Goal: Use online tool/utility: Utilize a website feature to perform a specific function

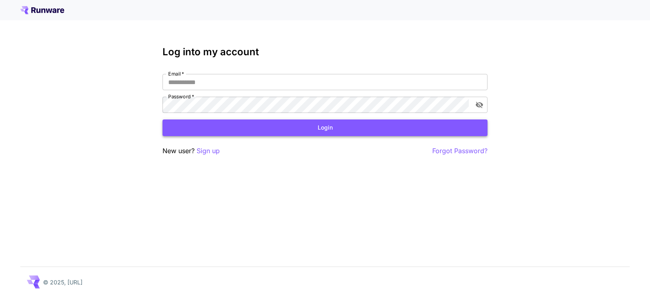
type input "**********"
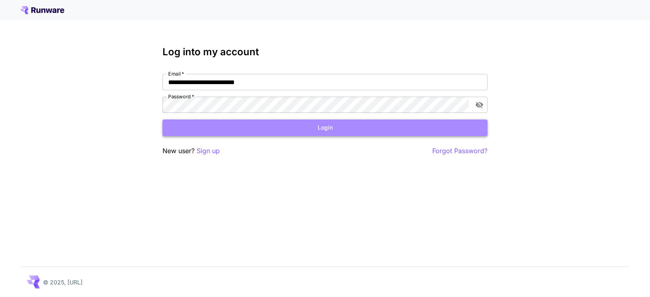
click at [316, 128] on button "Login" at bounding box center [325, 127] width 325 height 17
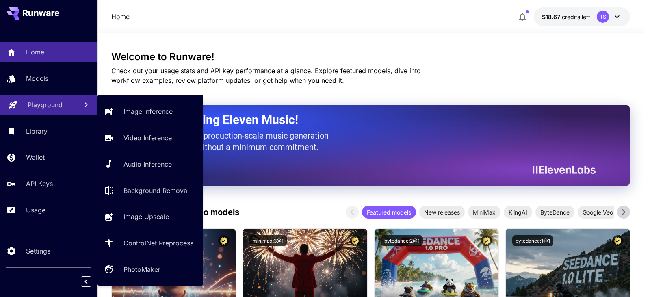
click at [48, 102] on p "Playground" at bounding box center [45, 105] width 35 height 10
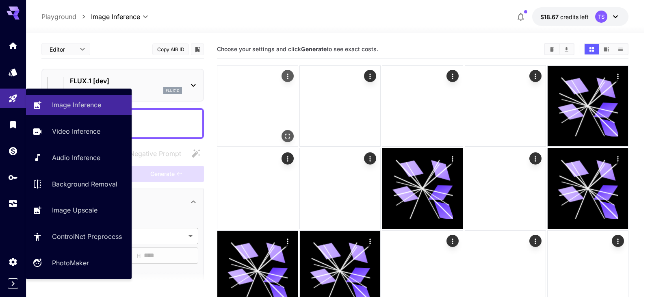
type input "**********"
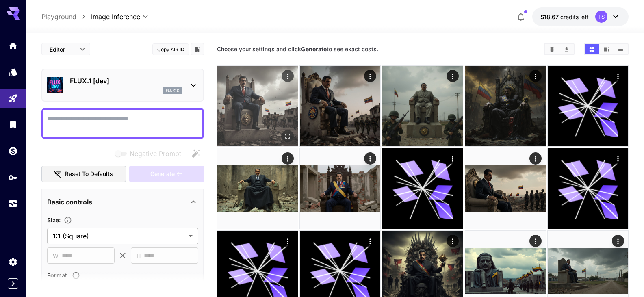
click at [288, 113] on img at bounding box center [257, 106] width 80 height 80
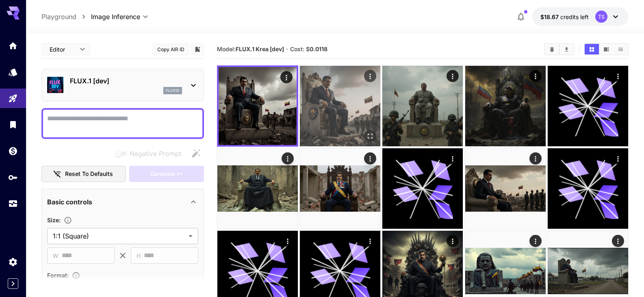
click at [349, 111] on img at bounding box center [340, 106] width 80 height 80
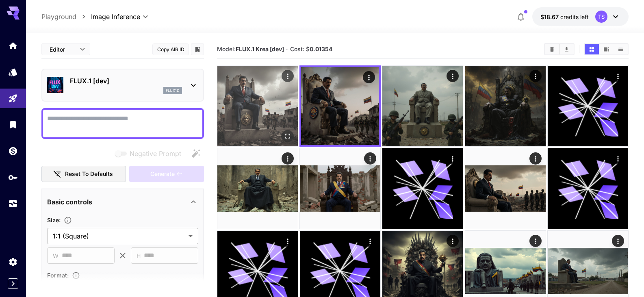
click at [281, 110] on img at bounding box center [257, 106] width 80 height 80
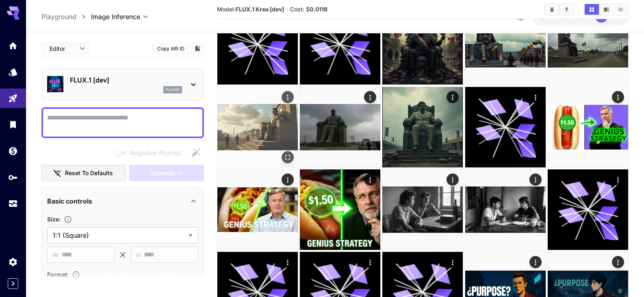
scroll to position [203, 0]
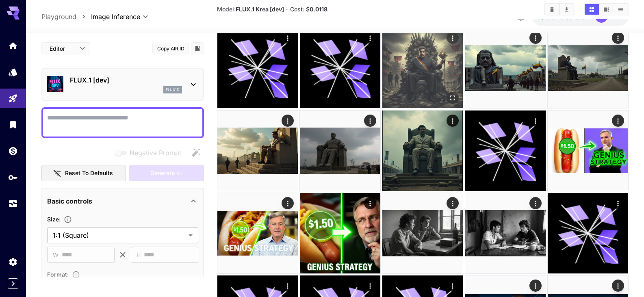
click at [425, 73] on img at bounding box center [422, 68] width 80 height 80
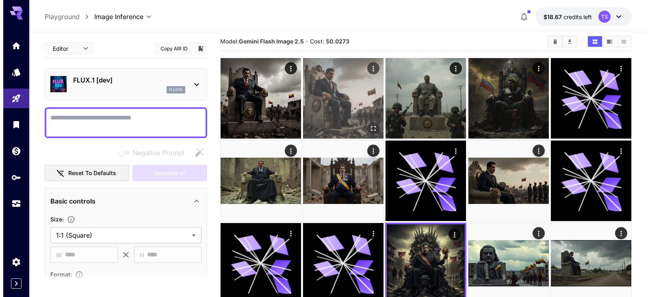
scroll to position [0, 0]
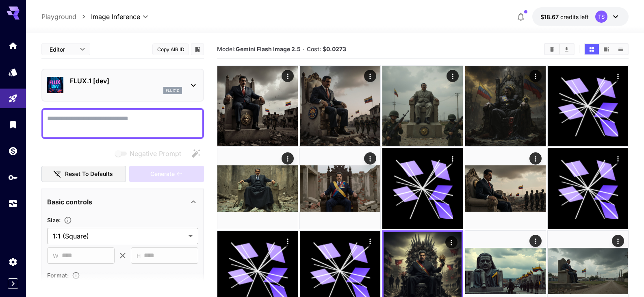
click at [128, 89] on div "flux1d" at bounding box center [126, 90] width 112 height 7
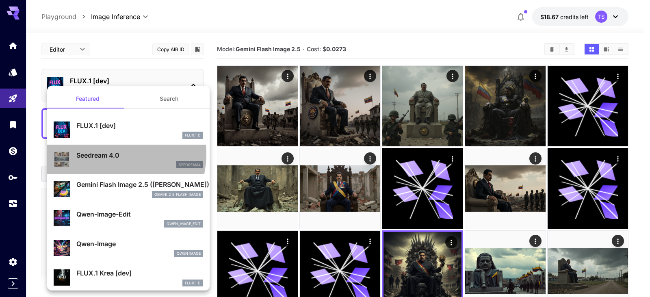
click at [114, 154] on p "Seedream 4.0" at bounding box center [139, 155] width 127 height 10
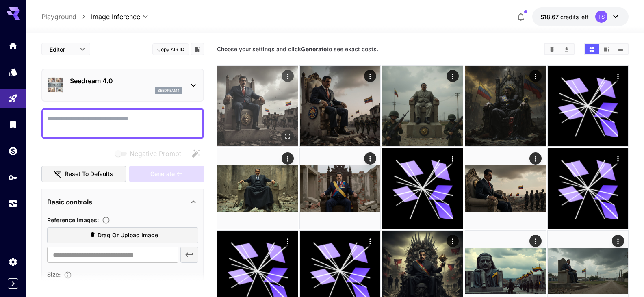
click at [268, 93] on img at bounding box center [257, 106] width 80 height 80
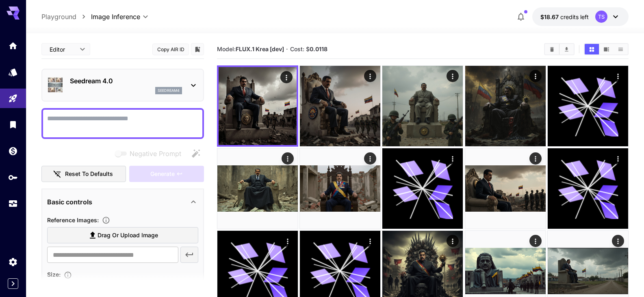
click at [119, 84] on p "Seedream 4.0" at bounding box center [126, 81] width 112 height 10
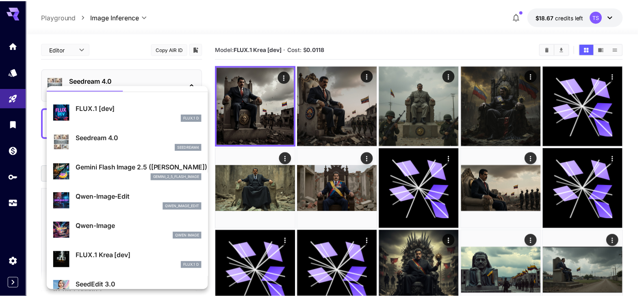
scroll to position [41, 0]
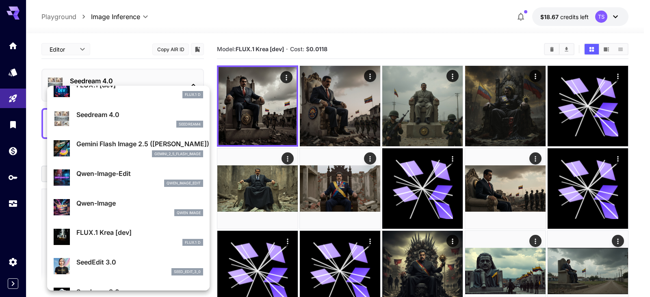
click at [101, 204] on p "Qwen-Image" at bounding box center [139, 203] width 127 height 10
type input "**********"
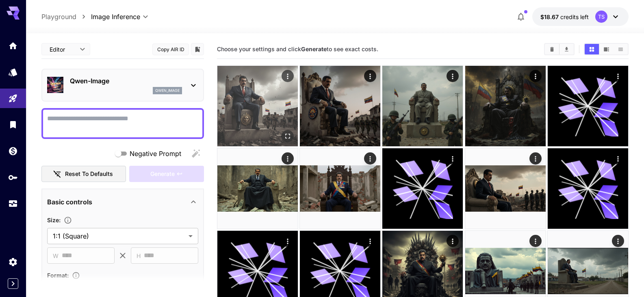
click at [248, 102] on img at bounding box center [257, 106] width 80 height 80
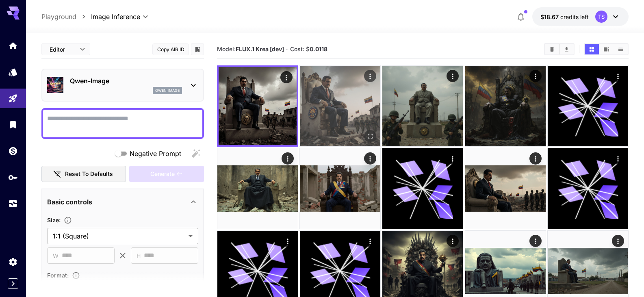
click at [349, 103] on img at bounding box center [340, 106] width 80 height 80
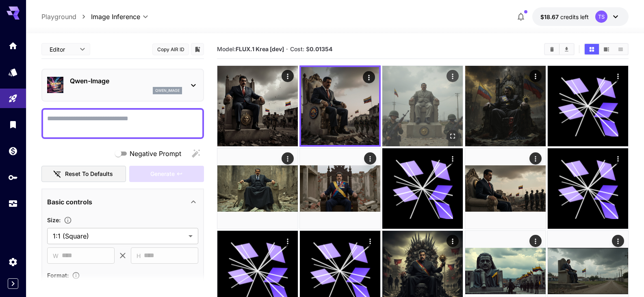
click at [424, 102] on img at bounding box center [422, 106] width 80 height 80
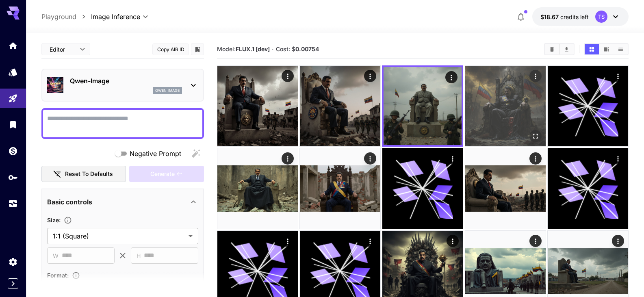
click at [488, 100] on img at bounding box center [505, 106] width 80 height 80
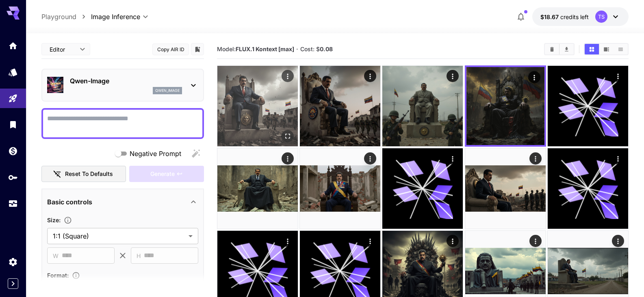
click at [288, 107] on img at bounding box center [257, 106] width 80 height 80
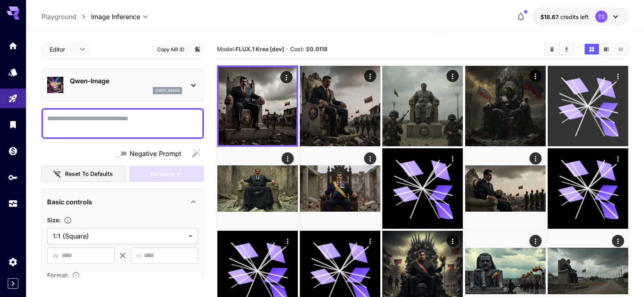
click at [559, 105] on icon at bounding box center [588, 106] width 61 height 61
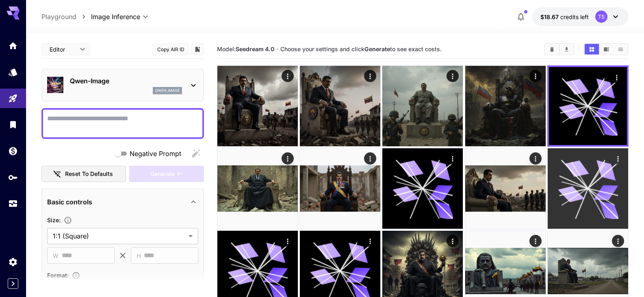
click at [558, 182] on icon at bounding box center [588, 188] width 61 height 61
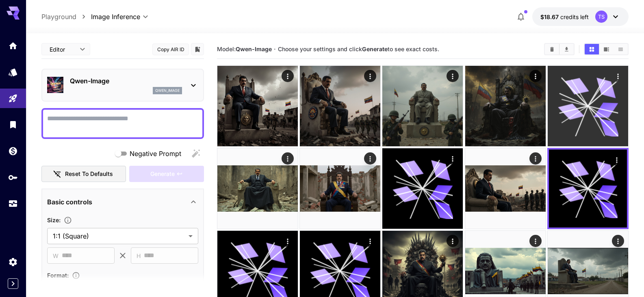
click at [583, 126] on icon at bounding box center [588, 106] width 61 height 61
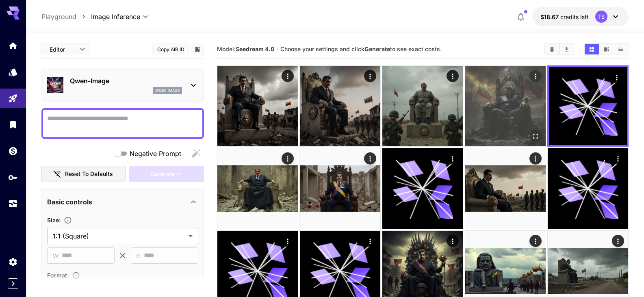
click at [499, 110] on img at bounding box center [505, 106] width 80 height 80
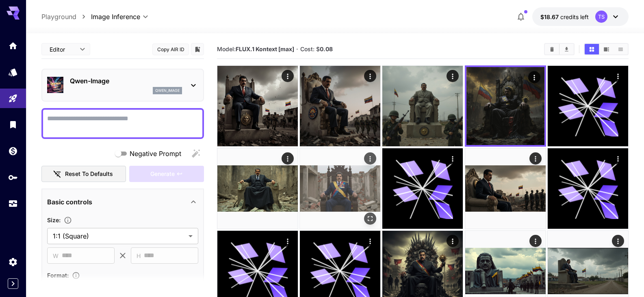
click at [330, 166] on img at bounding box center [340, 188] width 80 height 80
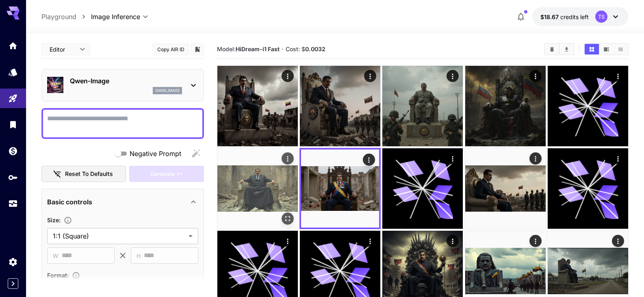
click at [235, 169] on img at bounding box center [257, 188] width 80 height 80
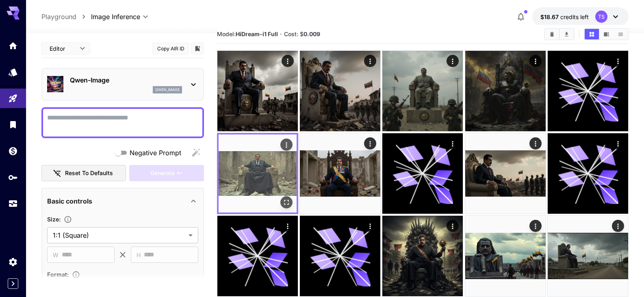
scroll to position [41, 0]
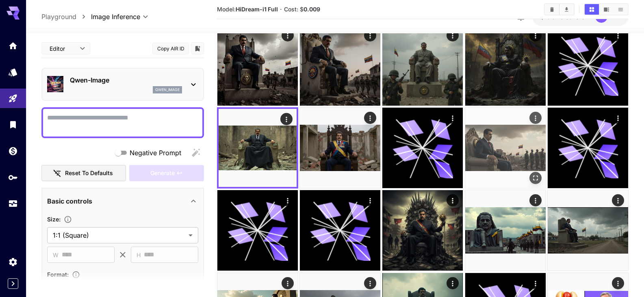
drag, startPoint x: 441, startPoint y: 156, endPoint x: 468, endPoint y: 152, distance: 27.5
click at [452, 154] on icon at bounding box center [422, 148] width 61 height 61
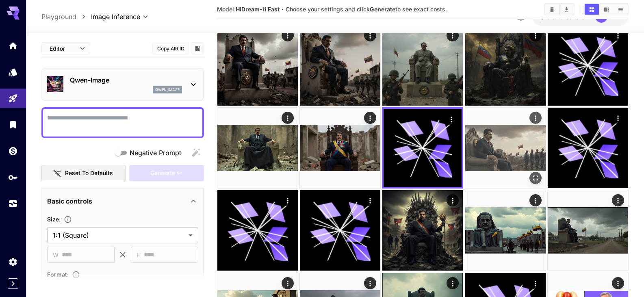
click at [486, 152] on img at bounding box center [505, 148] width 80 height 80
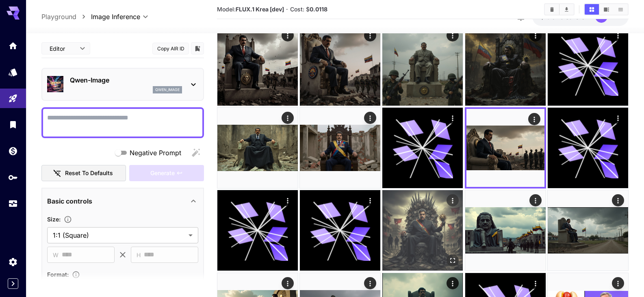
click at [437, 215] on img at bounding box center [422, 230] width 80 height 80
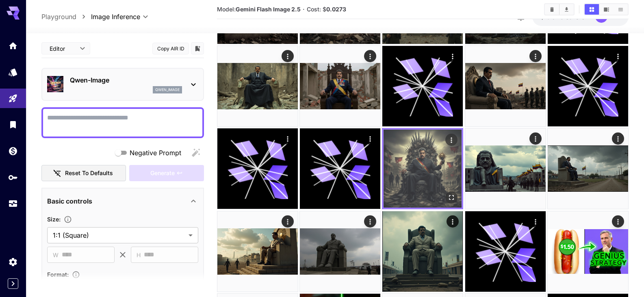
scroll to position [122, 0]
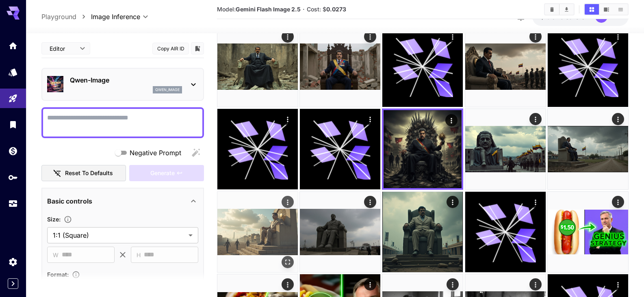
click at [270, 222] on img at bounding box center [257, 232] width 80 height 80
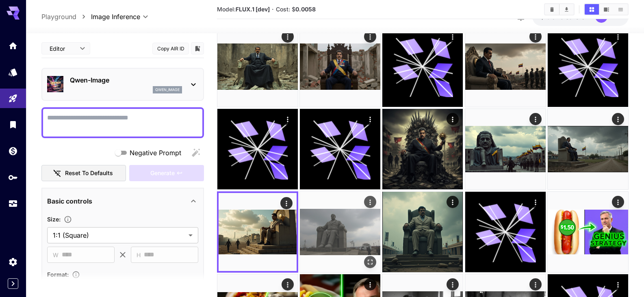
click at [320, 225] on img at bounding box center [340, 232] width 80 height 80
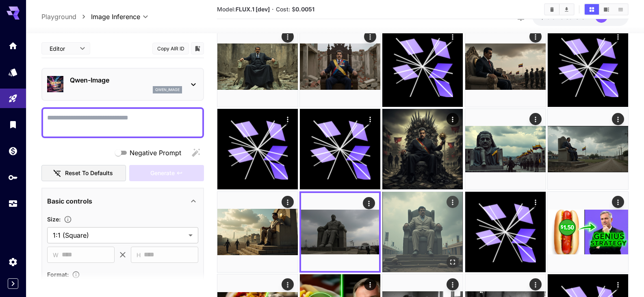
click at [416, 226] on img at bounding box center [422, 232] width 80 height 80
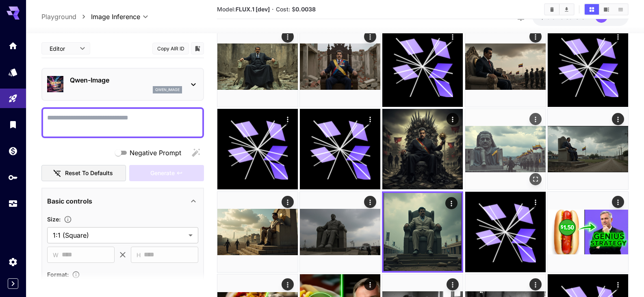
click at [516, 179] on img at bounding box center [505, 149] width 80 height 80
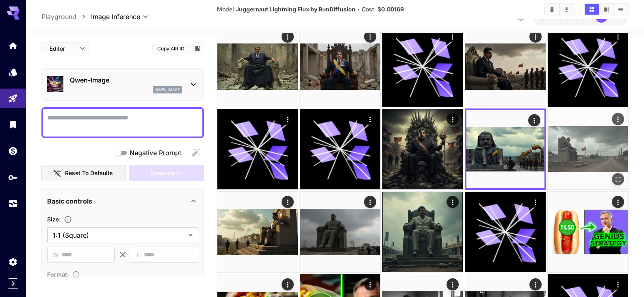
click at [600, 167] on img at bounding box center [588, 149] width 80 height 80
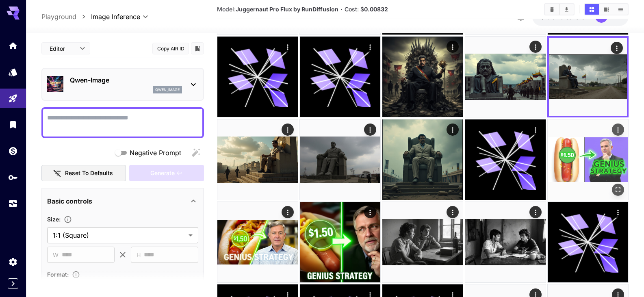
scroll to position [203, 0]
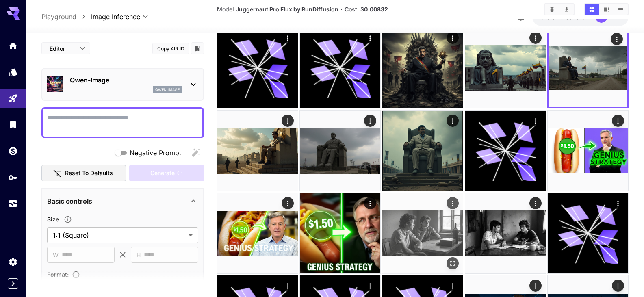
click at [409, 219] on img at bounding box center [422, 233] width 80 height 80
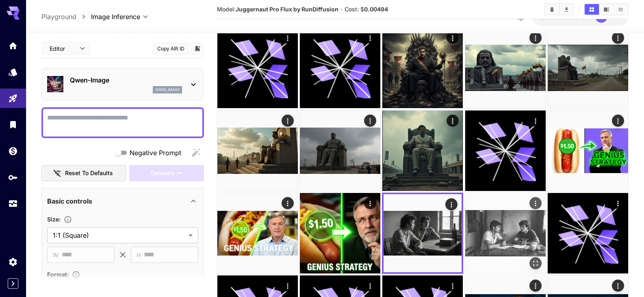
drag, startPoint x: 507, startPoint y: 236, endPoint x: 486, endPoint y: 235, distance: 20.7
click at [507, 236] on img at bounding box center [505, 233] width 80 height 80
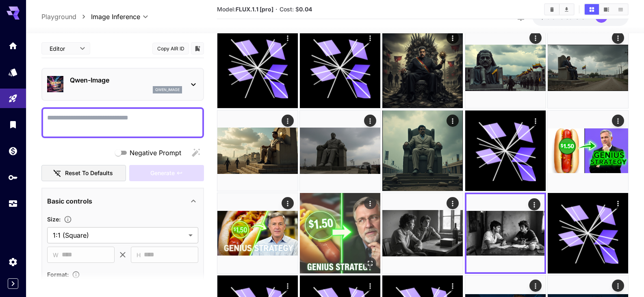
click at [352, 229] on img at bounding box center [340, 233] width 80 height 80
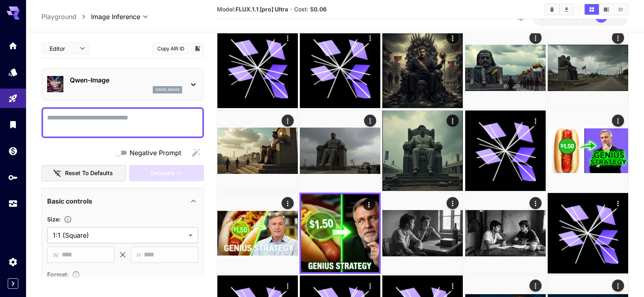
click at [123, 111] on div at bounding box center [122, 122] width 163 height 31
click at [100, 124] on textarea "Negative Prompt" at bounding box center [122, 123] width 151 height 20
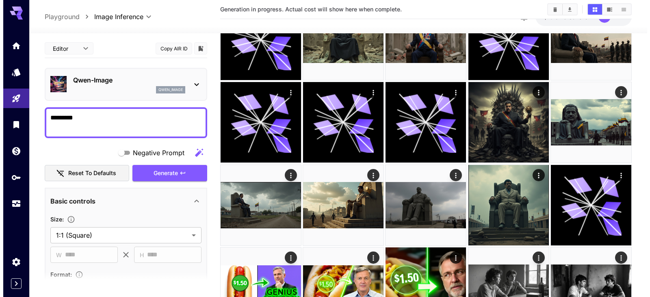
scroll to position [0, 0]
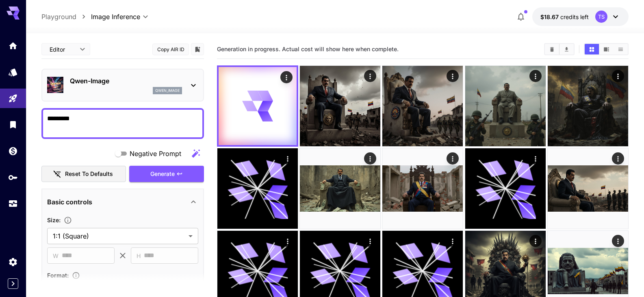
type textarea "********"
click at [140, 83] on p "Qwen-Image" at bounding box center [126, 81] width 112 height 10
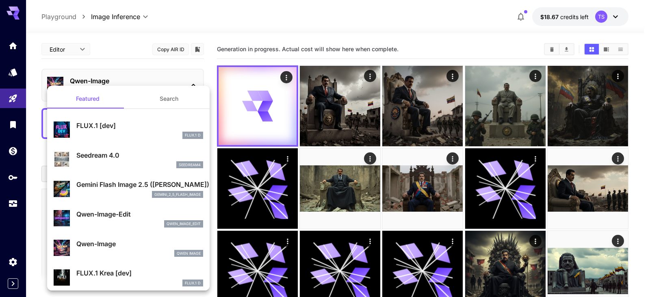
click at [140, 83] on div at bounding box center [325, 148] width 650 height 297
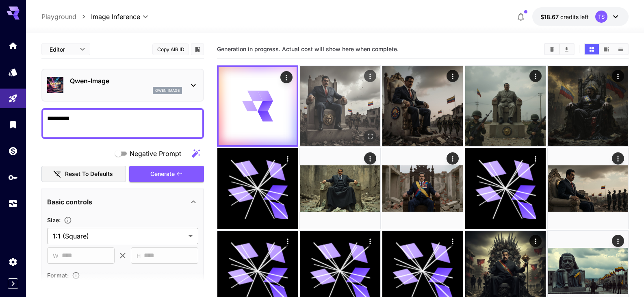
click at [341, 113] on img at bounding box center [340, 106] width 80 height 80
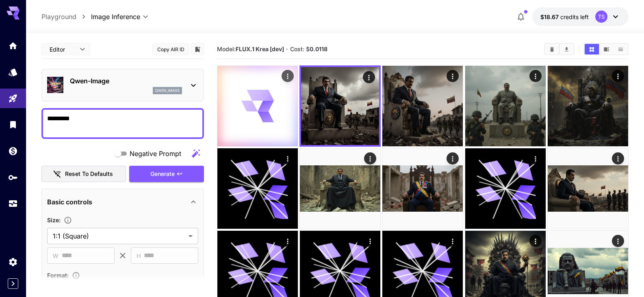
click at [255, 106] on icon at bounding box center [257, 106] width 32 height 32
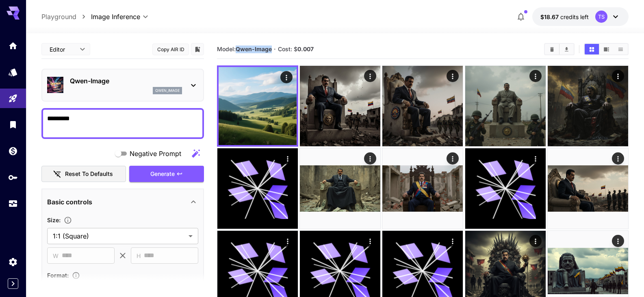
drag, startPoint x: 273, startPoint y: 49, endPoint x: 238, endPoint y: 46, distance: 34.7
click at [238, 46] on section "Model: [PERSON_NAME]-Image · Cost: $ 0.007" at bounding box center [377, 49] width 321 height 10
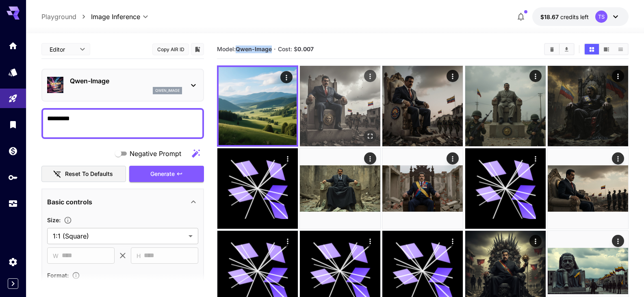
copy b "Qwen-Image"
click at [318, 83] on img at bounding box center [340, 106] width 80 height 80
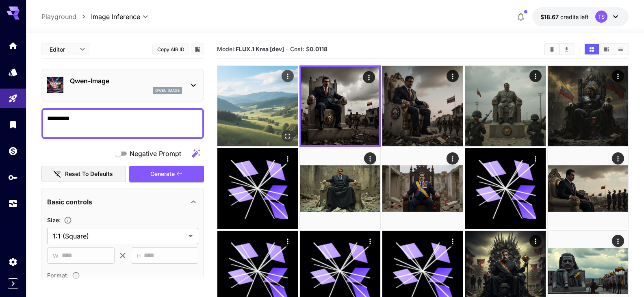
click at [252, 85] on img at bounding box center [257, 106] width 80 height 80
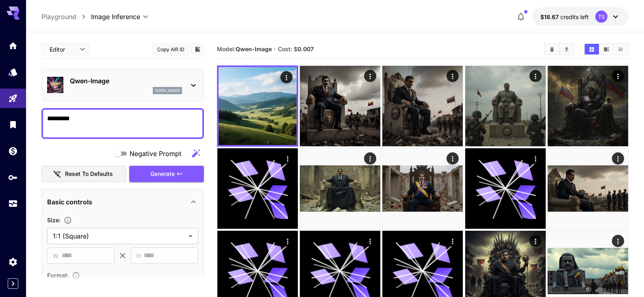
click at [102, 83] on p "Qwen-Image" at bounding box center [126, 81] width 112 height 10
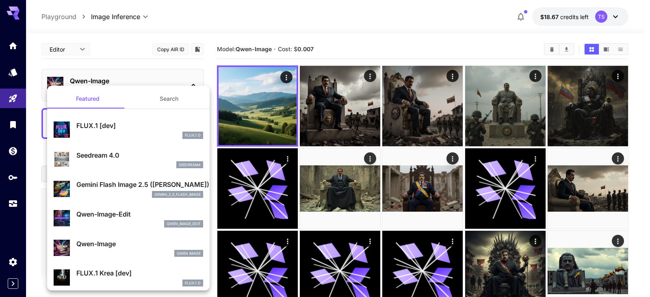
click at [91, 129] on p "FLUX.1 [dev]" at bounding box center [139, 126] width 127 height 10
type input "**"
type input "***"
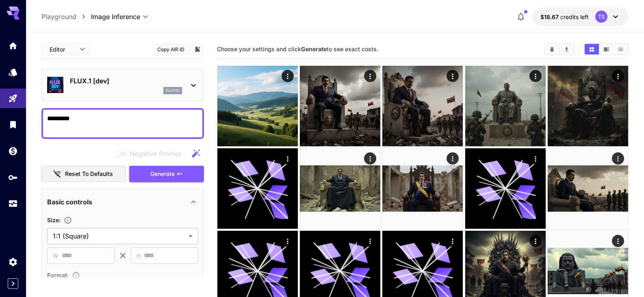
click at [105, 89] on div "flux1d" at bounding box center [126, 90] width 112 height 7
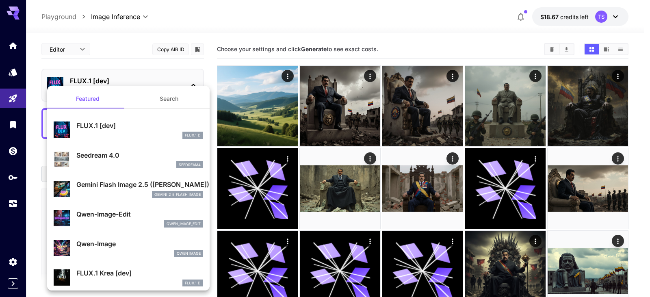
click at [88, 167] on div "seedream4" at bounding box center [139, 164] width 127 height 7
type input "**********"
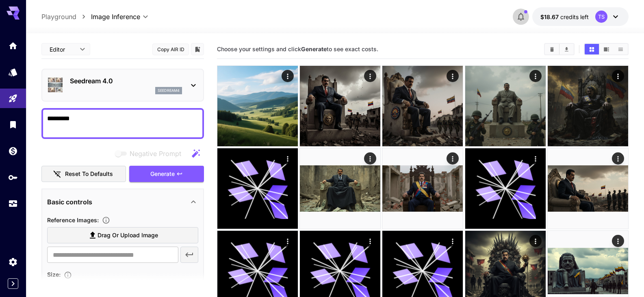
click at [516, 19] on button "button" at bounding box center [521, 17] width 16 height 16
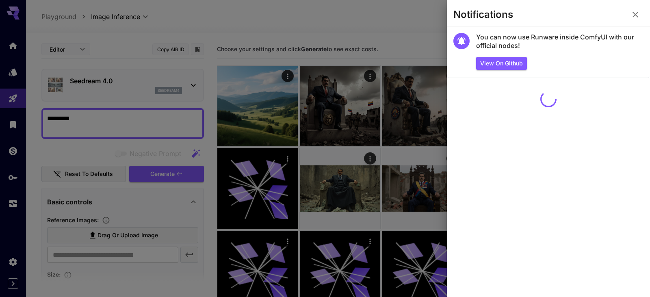
click at [380, 28] on div at bounding box center [325, 148] width 650 height 297
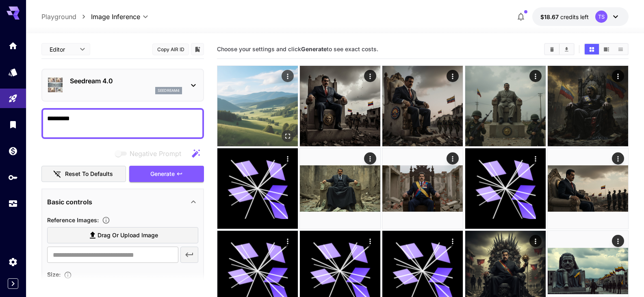
click at [286, 111] on img at bounding box center [257, 106] width 80 height 80
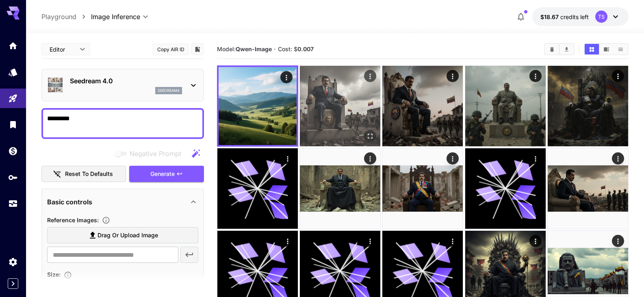
click at [338, 104] on img at bounding box center [340, 106] width 80 height 80
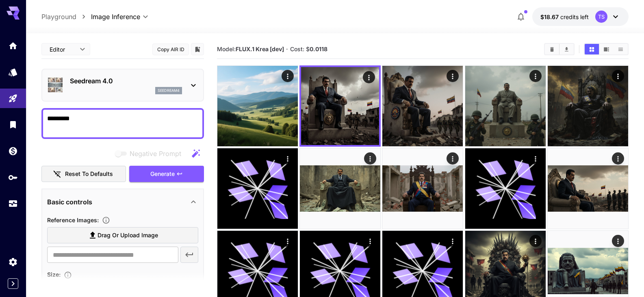
drag, startPoint x: 245, startPoint y: 107, endPoint x: 202, endPoint y: 106, distance: 43.1
click at [245, 107] on img at bounding box center [257, 106] width 80 height 80
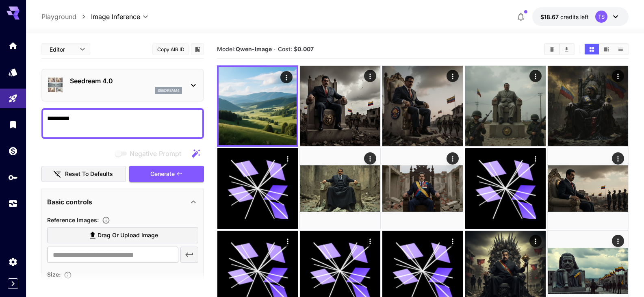
drag, startPoint x: 114, startPoint y: 72, endPoint x: 104, endPoint y: 78, distance: 11.8
click at [114, 73] on div "Seedream 4.0 seedream4" at bounding box center [122, 85] width 163 height 33
drag, startPoint x: 88, startPoint y: 87, endPoint x: 84, endPoint y: 87, distance: 4.5
click at [84, 87] on div "seedream4" at bounding box center [126, 90] width 112 height 7
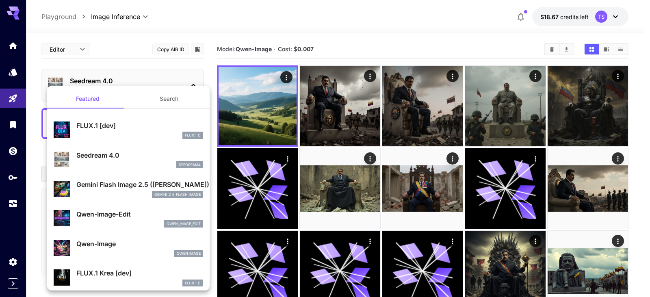
click at [521, 20] on div at bounding box center [325, 148] width 650 height 297
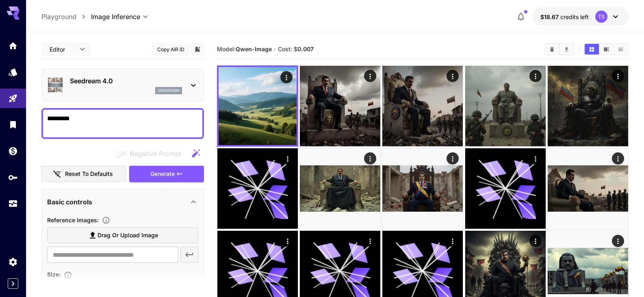
click at [520, 16] on icon "button" at bounding box center [521, 17] width 10 height 10
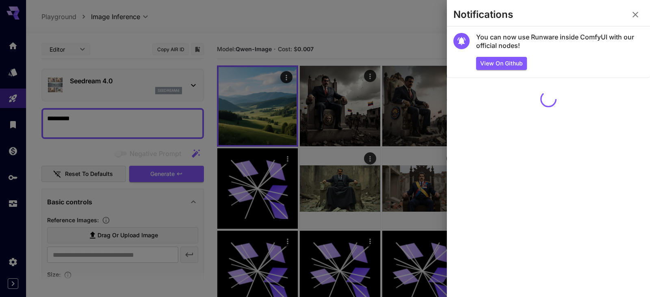
click at [287, 31] on div at bounding box center [325, 148] width 650 height 297
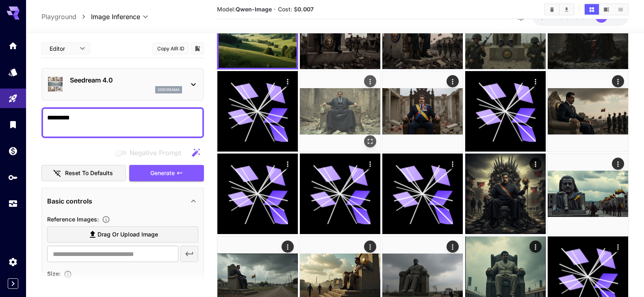
scroll to position [81, 0]
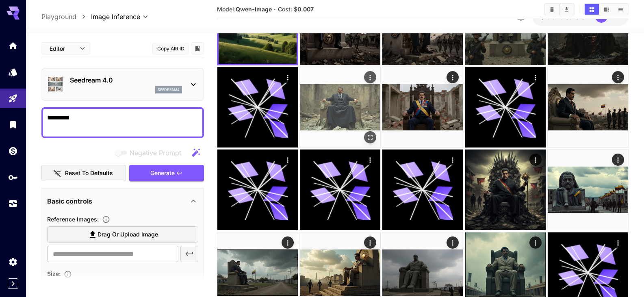
click at [319, 71] on img at bounding box center [340, 107] width 80 height 80
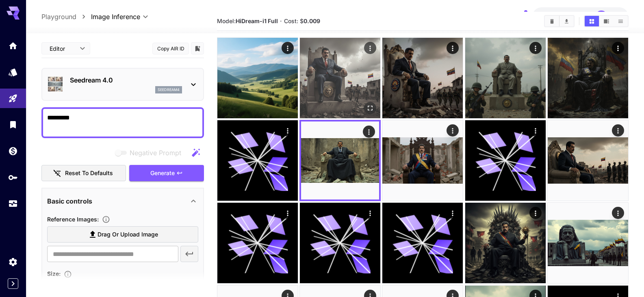
scroll to position [0, 0]
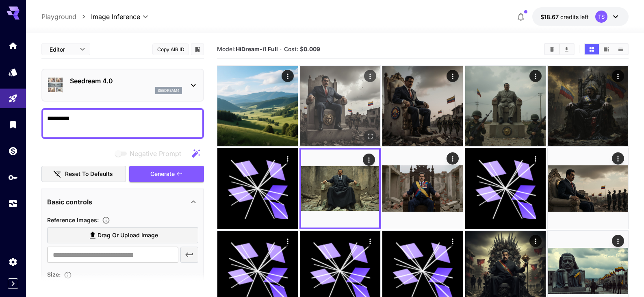
click at [301, 109] on img at bounding box center [340, 106] width 80 height 80
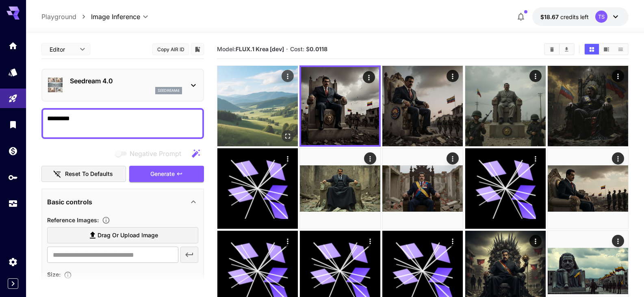
click at [238, 107] on img at bounding box center [257, 106] width 80 height 80
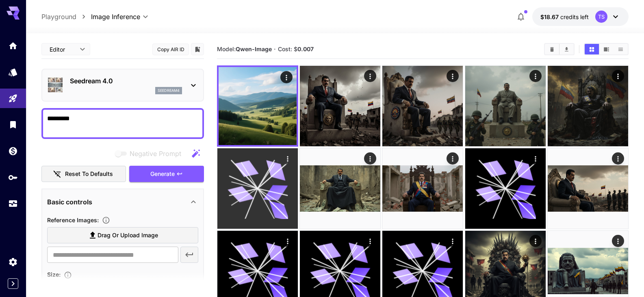
click at [233, 160] on icon at bounding box center [258, 188] width 61 height 61
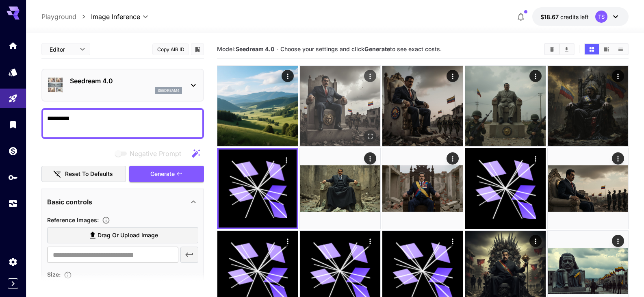
click at [327, 118] on img at bounding box center [340, 106] width 80 height 80
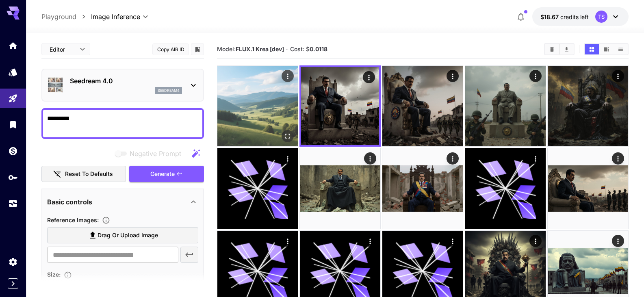
click at [243, 109] on img at bounding box center [257, 106] width 80 height 80
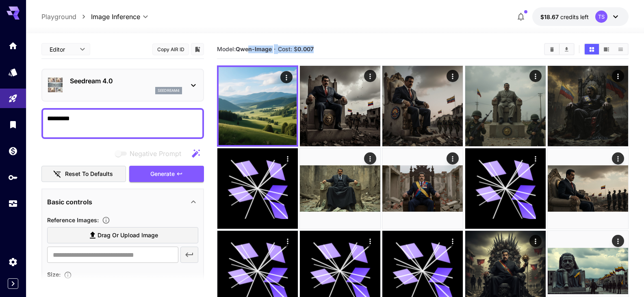
drag, startPoint x: 338, startPoint y: 50, endPoint x: 250, endPoint y: 49, distance: 87.4
click at [250, 49] on section "Model: [PERSON_NAME]-Image · Cost: $ 0.007" at bounding box center [377, 49] width 321 height 10
